Goal: Task Accomplishment & Management: Manage account settings

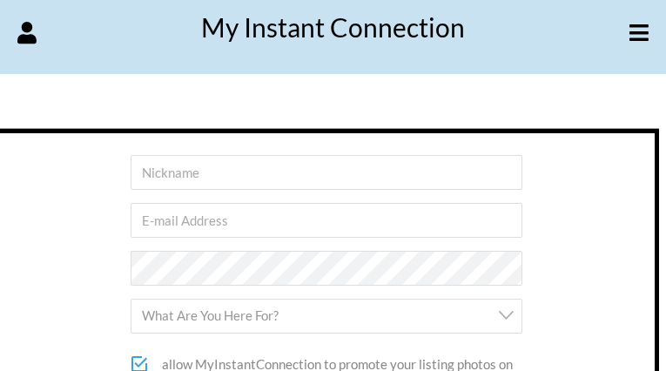
type input "JsOAiStNh"
type input "nonezitevow027@gmail.com"
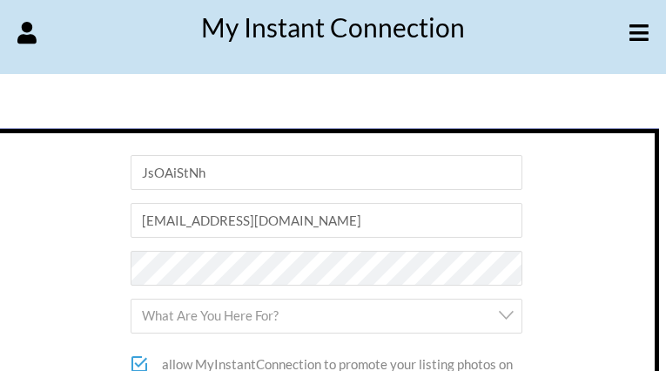
select select "To Post a Place"
checkbox input"] "true"
